Goal: Transaction & Acquisition: Purchase product/service

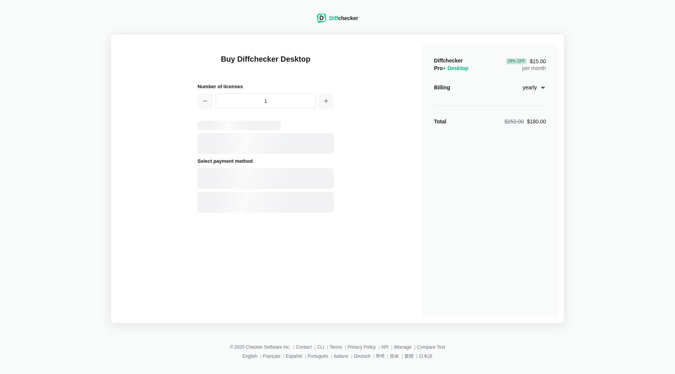
select select "desktop-yearly-180"
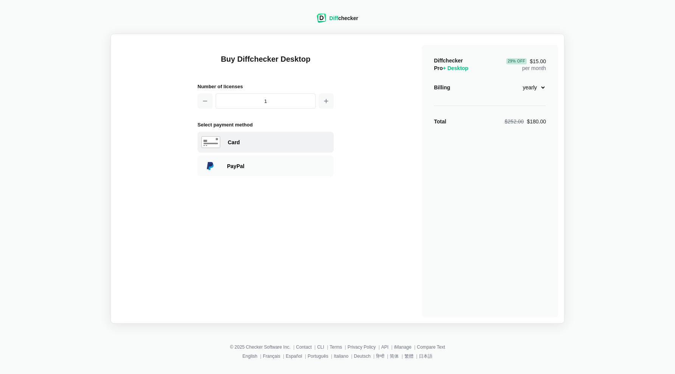
click at [264, 144] on div "Card" at bounding box center [279, 142] width 102 height 8
select select "[GEOGRAPHIC_DATA]"
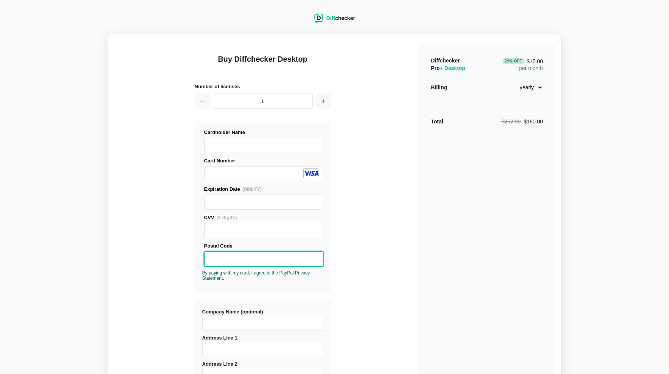
click at [538, 87] on select "monthly yearly" at bounding box center [527, 87] width 33 height 13
select select "desktop-monthly-21"
click at [511, 81] on select "monthly yearly" at bounding box center [527, 87] width 33 height 13
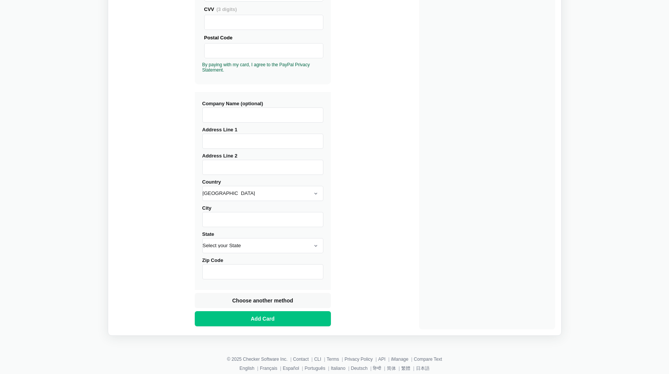
scroll to position [210, 0]
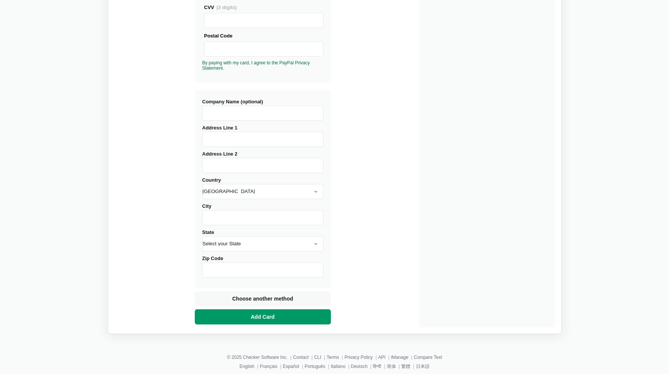
click at [278, 314] on button "Add Card" at bounding box center [263, 316] width 136 height 15
type input "[STREET_ADDRESS]"
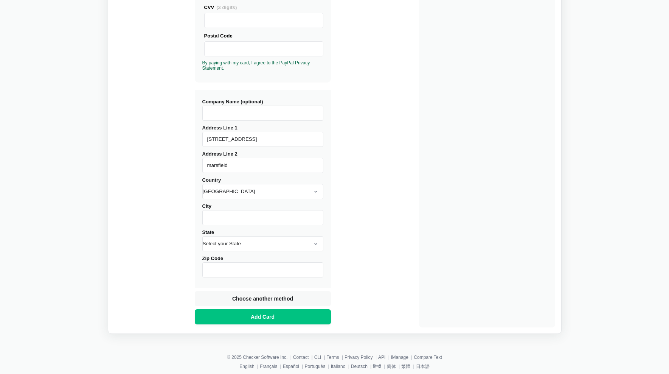
type input "marsfield"
select select "[GEOGRAPHIC_DATA]"
type input "A"
type input "[GEOGRAPHIC_DATA]"
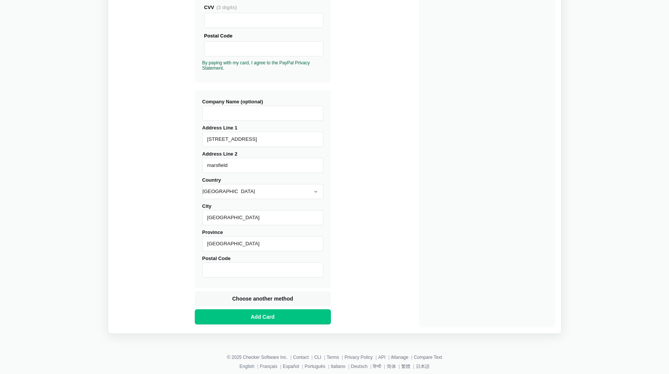
type input "1"
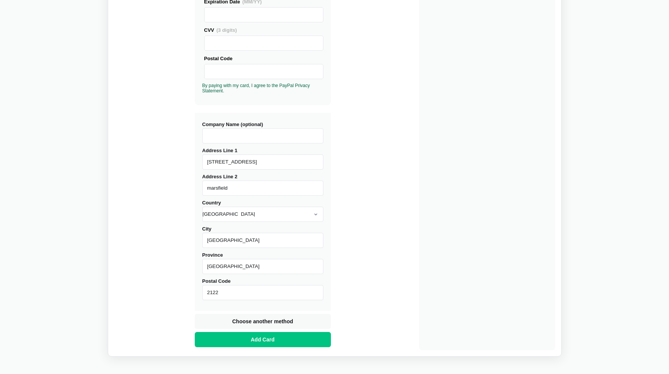
scroll to position [217, 0]
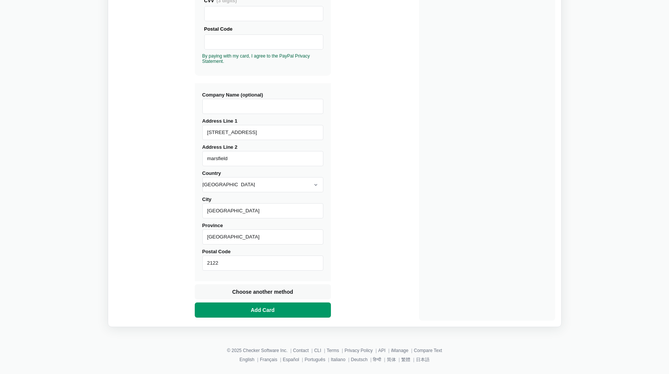
type input "2122"
click at [279, 310] on button "Add Card" at bounding box center [263, 309] width 136 height 15
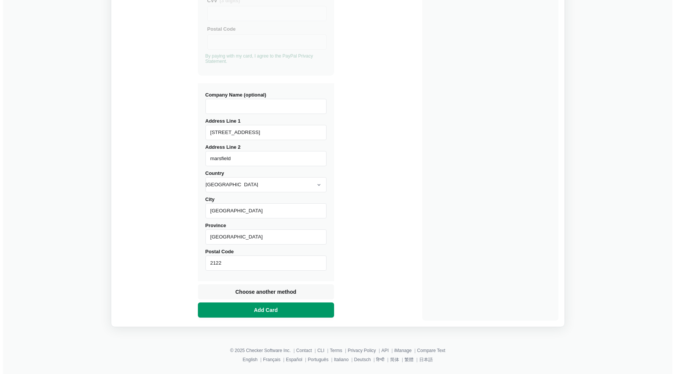
scroll to position [0, 0]
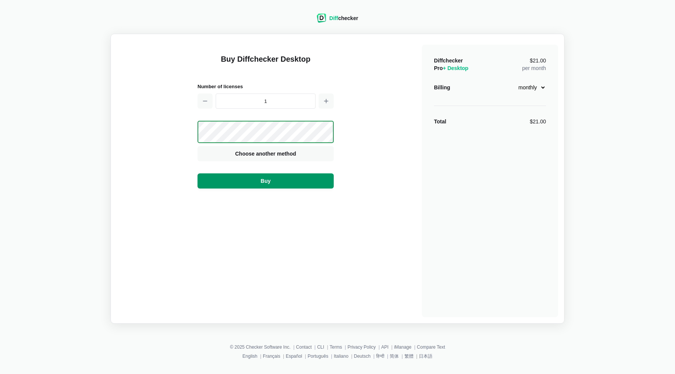
click at [270, 182] on span "Buy" at bounding box center [265, 181] width 13 height 8
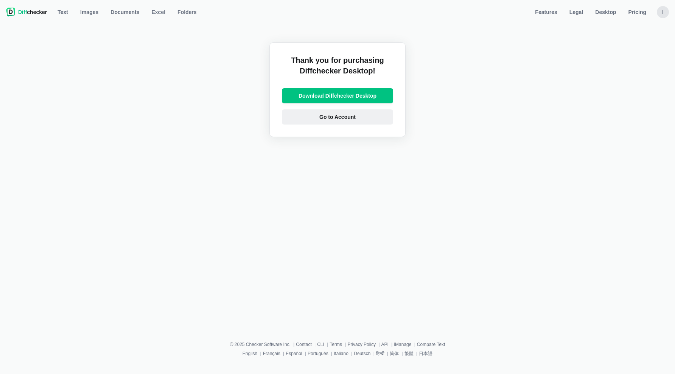
click at [341, 118] on span "Go to Account" at bounding box center [337, 117] width 39 height 8
